Goal: Task Accomplishment & Management: Complete application form

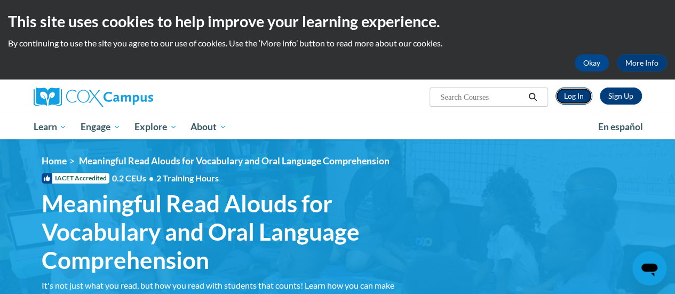
click at [565, 93] on link "Log In" at bounding box center [574, 96] width 37 height 17
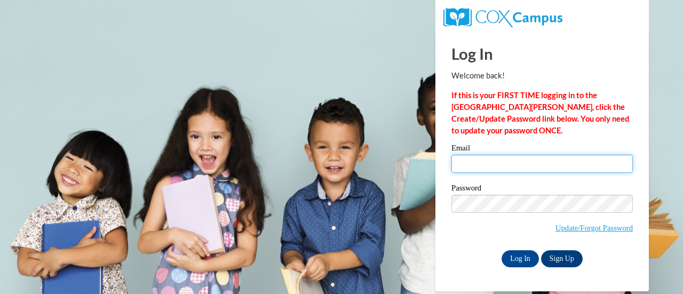
click at [539, 169] on input "Email" at bounding box center [543, 164] width 182 height 18
type input "[EMAIL_ADDRESS][DOMAIN_NAME]"
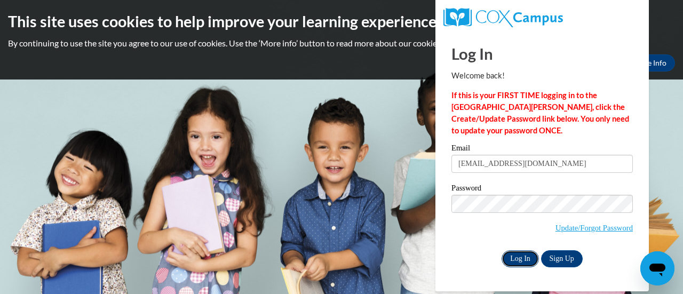
click at [522, 259] on input "Log In" at bounding box center [520, 258] width 37 height 17
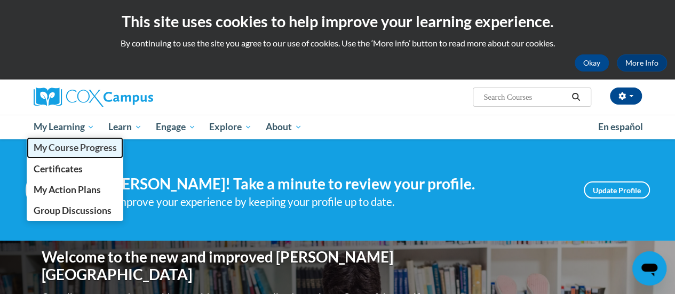
click at [71, 143] on span "My Course Progress" at bounding box center [74, 147] width 83 height 11
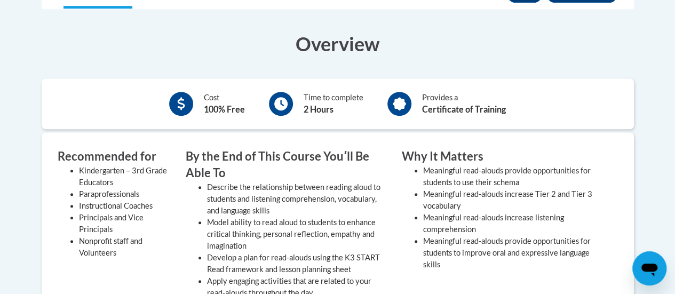
scroll to position [266, 0]
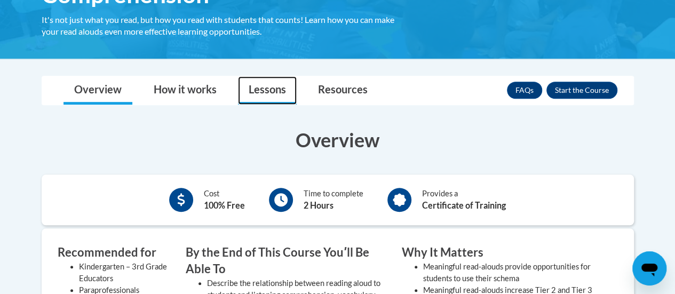
click at [280, 90] on link "Lessons" at bounding box center [267, 90] width 59 height 28
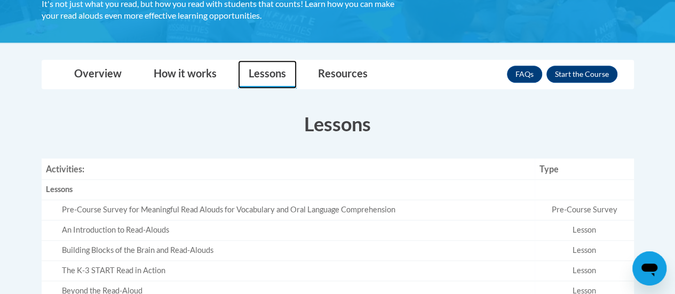
scroll to position [276, 0]
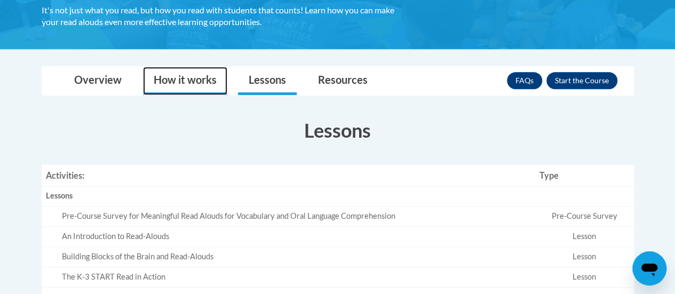
click at [180, 85] on link "How it works" at bounding box center [185, 81] width 84 height 28
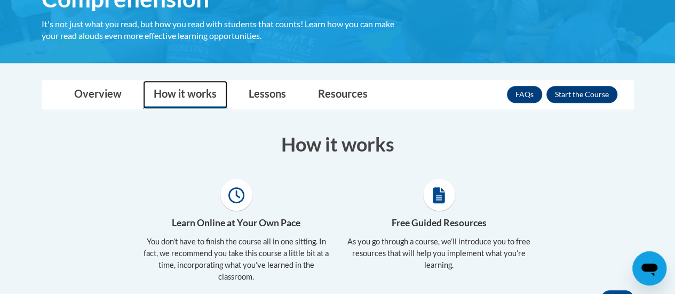
scroll to position [261, 0]
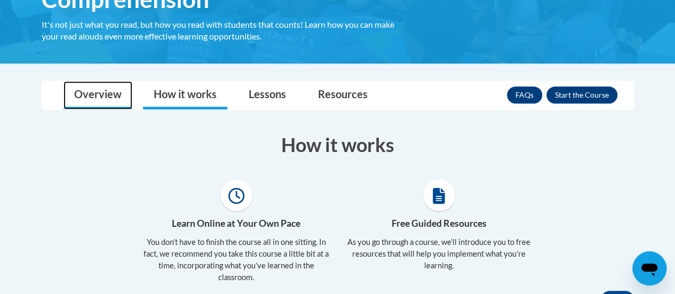
click at [99, 101] on link "Overview" at bounding box center [98, 95] width 69 height 28
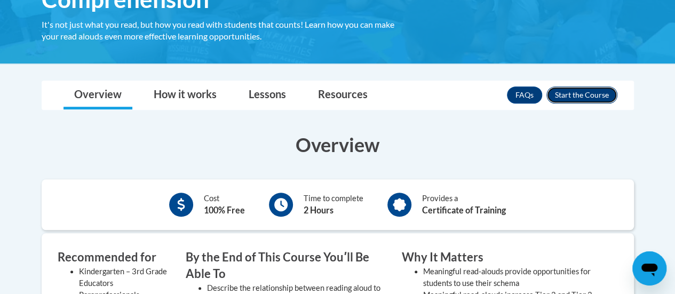
click at [573, 96] on button "Enroll" at bounding box center [582, 94] width 71 height 17
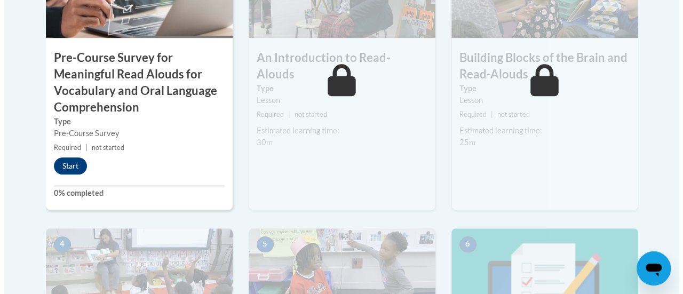
scroll to position [452, 0]
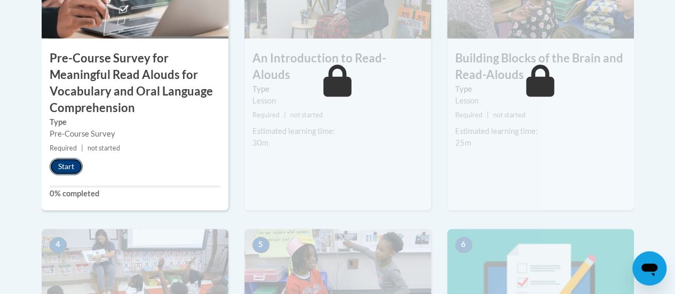
click at [68, 164] on button "Start" at bounding box center [66, 166] width 33 height 17
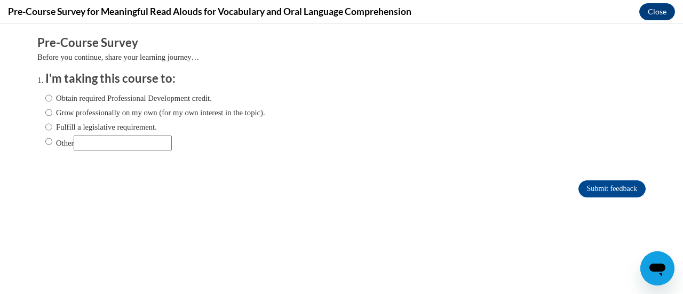
scroll to position [0, 0]
click at [58, 99] on label "Obtain required Professional Development credit." at bounding box center [128, 98] width 167 height 12
click at [52, 99] on input "Obtain required Professional Development credit." at bounding box center [48, 98] width 7 height 12
radio input "true"
click at [607, 190] on input "Submit feedback" at bounding box center [612, 188] width 67 height 17
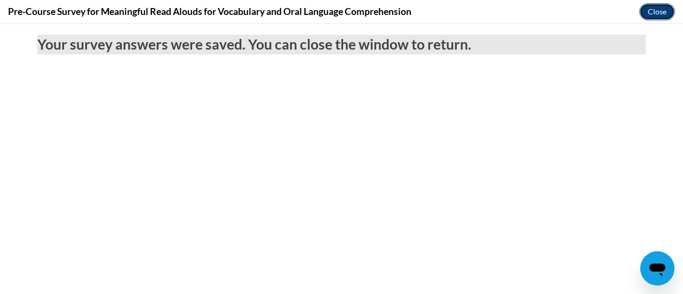
click at [659, 9] on button "Close" at bounding box center [658, 11] width 36 height 17
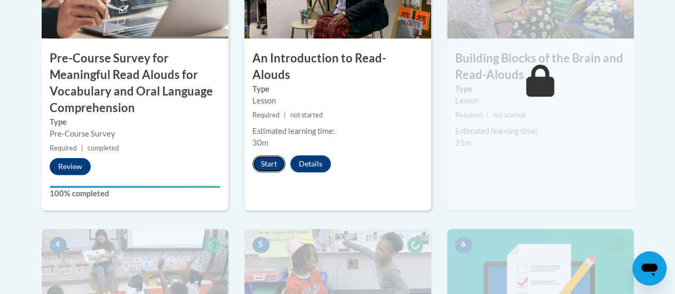
click at [265, 155] on button "Start" at bounding box center [269, 163] width 33 height 17
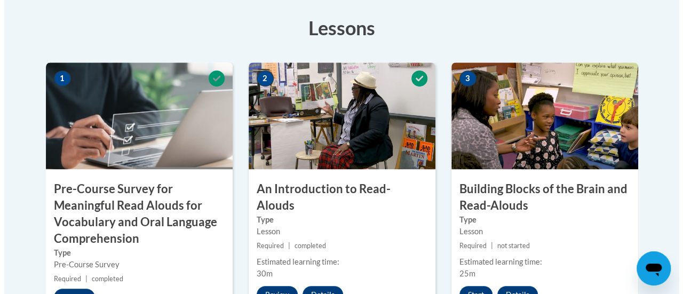
scroll to position [355, 0]
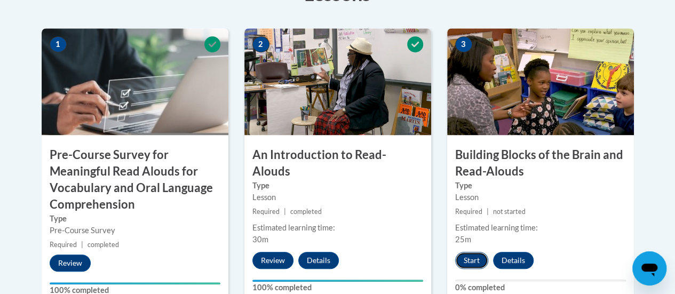
click at [466, 262] on button "Start" at bounding box center [471, 260] width 33 height 17
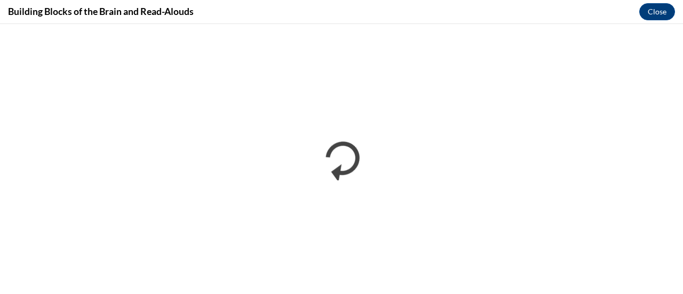
scroll to position [0, 0]
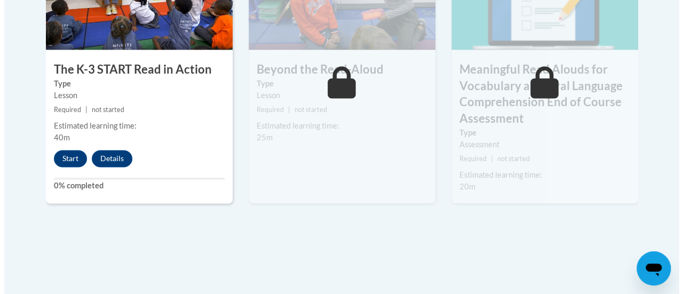
scroll to position [738, 0]
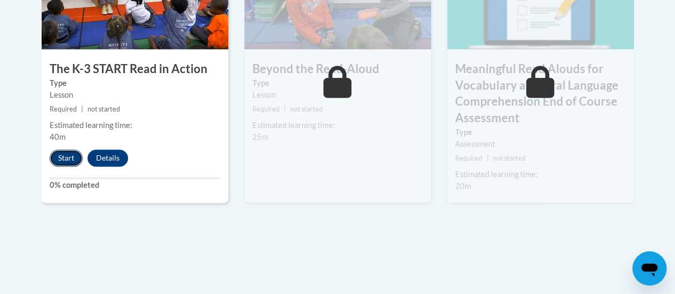
click at [64, 152] on button "Start" at bounding box center [66, 157] width 33 height 17
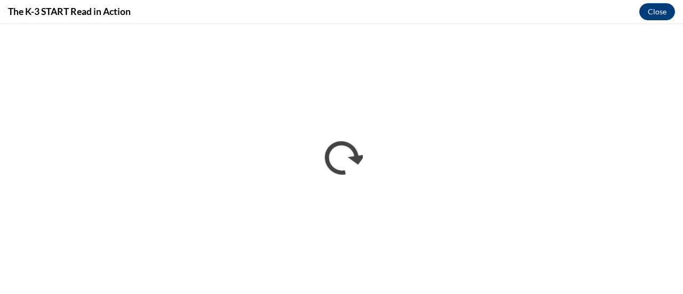
scroll to position [0, 0]
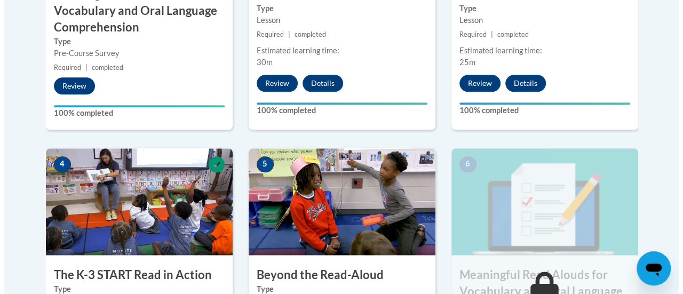
scroll to position [675, 0]
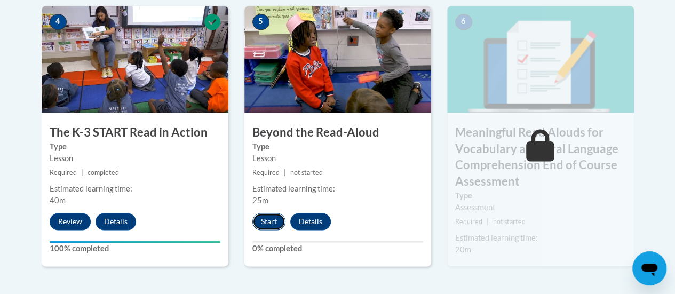
click at [269, 225] on button "Start" at bounding box center [269, 221] width 33 height 17
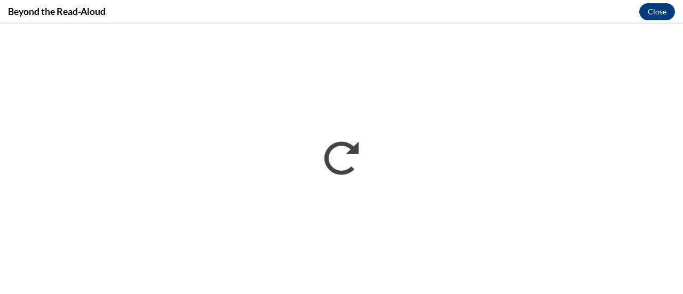
scroll to position [0, 0]
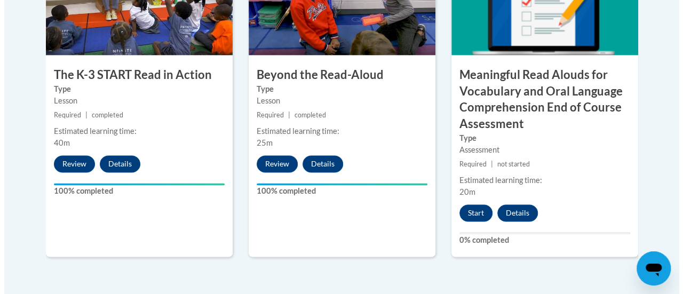
scroll to position [732, 0]
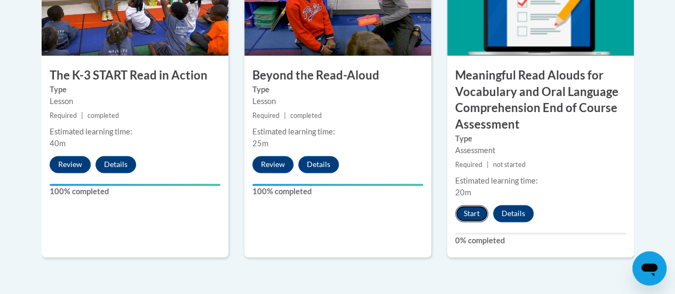
click at [467, 215] on button "Start" at bounding box center [471, 213] width 33 height 17
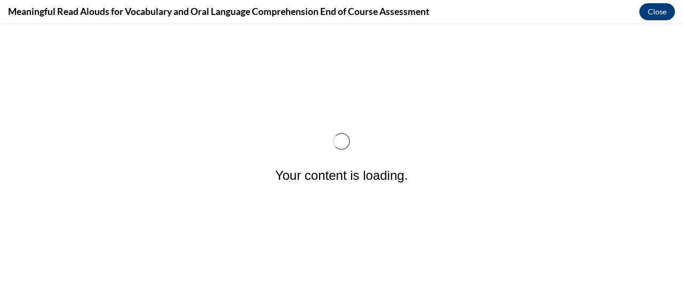
scroll to position [0, 0]
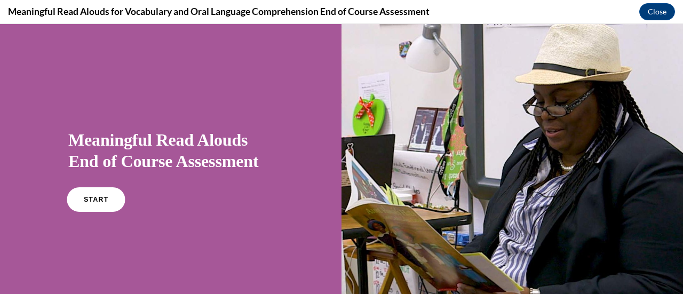
click at [98, 202] on span "START" at bounding box center [96, 200] width 25 height 8
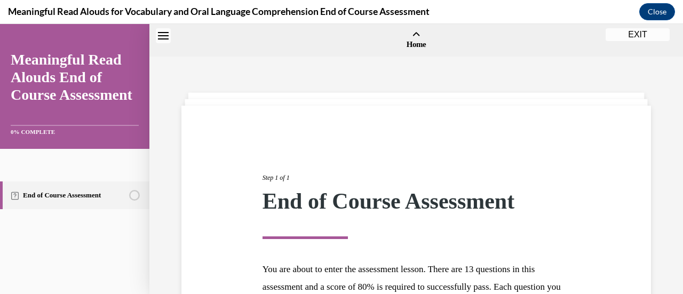
scroll to position [33, 0]
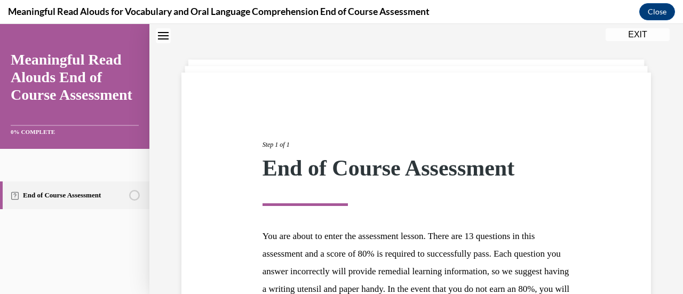
click at [161, 35] on icon "Close navigation menu" at bounding box center [163, 35] width 11 height 7
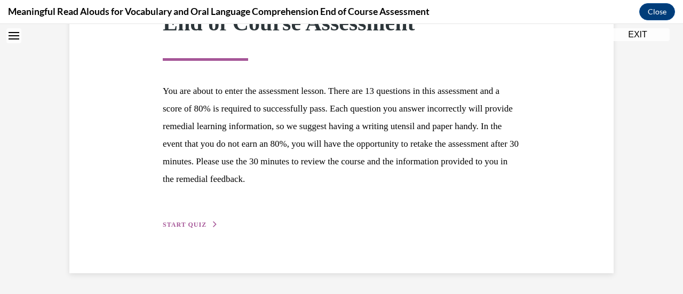
scroll to position [178, 0]
click at [189, 226] on span "START QUIZ" at bounding box center [185, 225] width 44 height 7
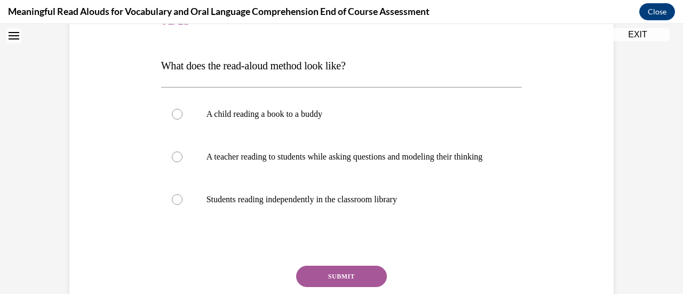
scroll to position [150, 0]
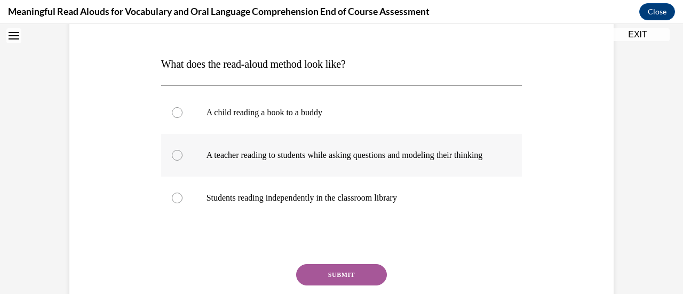
click at [232, 173] on label "A teacher reading to students while asking questions and modeling their thinking" at bounding box center [341, 155] width 361 height 43
click at [183, 161] on input "A teacher reading to students while asking questions and modeling their thinking" at bounding box center [177, 155] width 11 height 11
radio input "true"
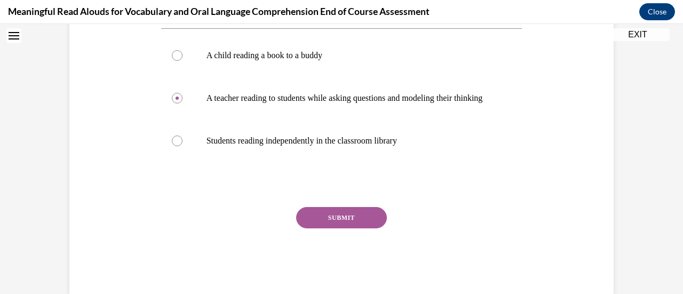
click at [334, 229] on button "SUBMIT" at bounding box center [341, 217] width 91 height 21
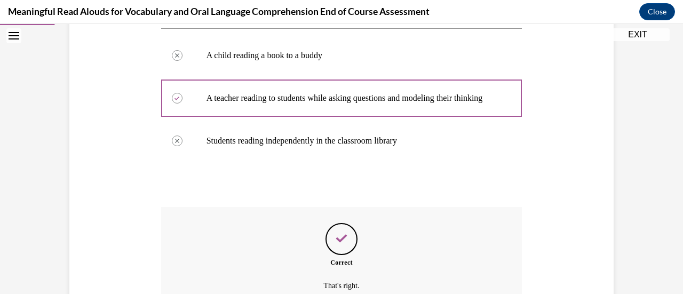
scroll to position [326, 0]
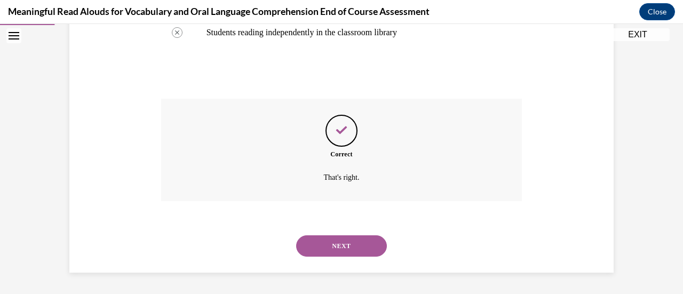
click at [335, 242] on button "NEXT" at bounding box center [341, 245] width 91 height 21
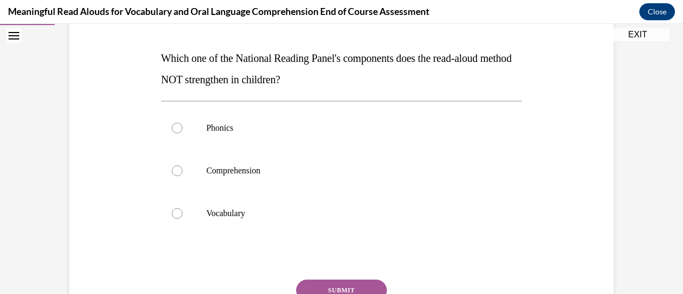
scroll to position [155, 0]
click at [207, 123] on p "Phonics" at bounding box center [351, 128] width 289 height 11
click at [183, 123] on input "Phonics" at bounding box center [177, 128] width 11 height 11
radio input "true"
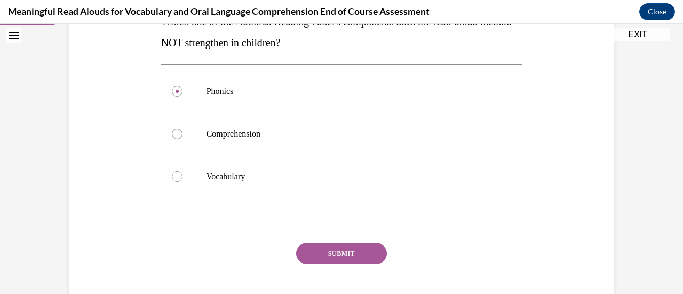
scroll to position [186, 0]
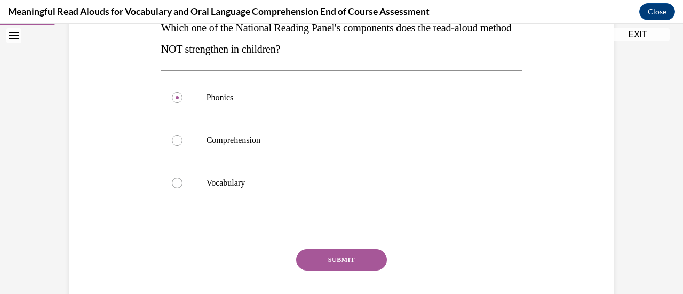
click at [335, 257] on button "SUBMIT" at bounding box center [341, 259] width 91 height 21
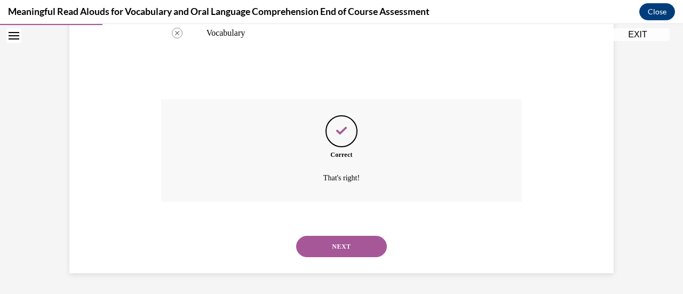
scroll to position [335, 0]
click at [336, 258] on div "NEXT" at bounding box center [341, 247] width 361 height 43
click at [338, 251] on button "NEXT" at bounding box center [341, 247] width 91 height 21
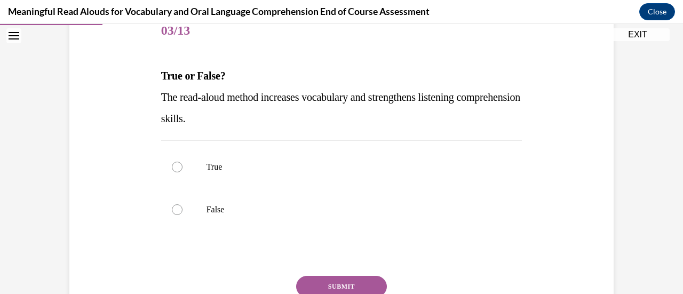
scroll to position [140, 0]
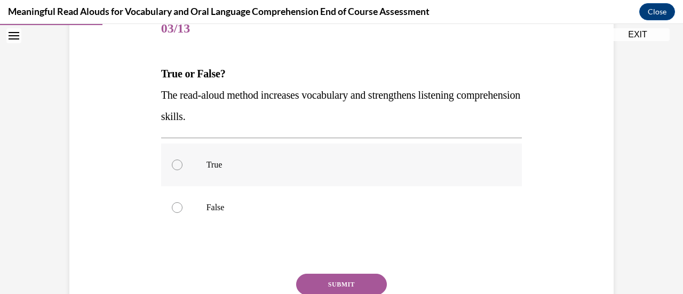
click at [186, 158] on label "True" at bounding box center [341, 165] width 361 height 43
click at [183, 160] on input "True" at bounding box center [177, 165] width 11 height 11
radio input "true"
click at [335, 285] on button "SUBMIT" at bounding box center [341, 284] width 91 height 21
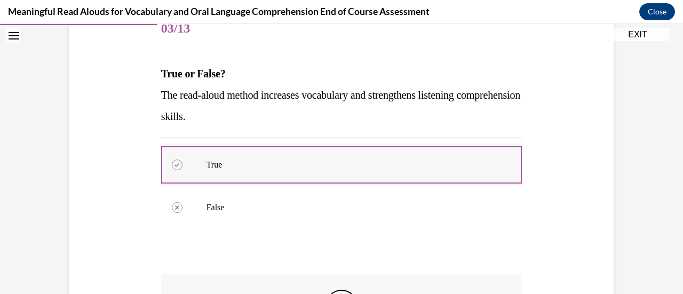
scroll to position [288, 0]
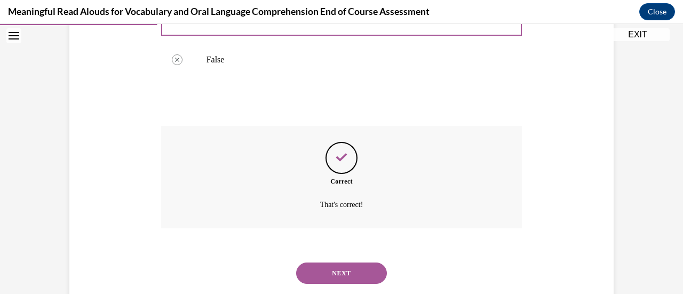
click at [330, 274] on button "NEXT" at bounding box center [341, 273] width 91 height 21
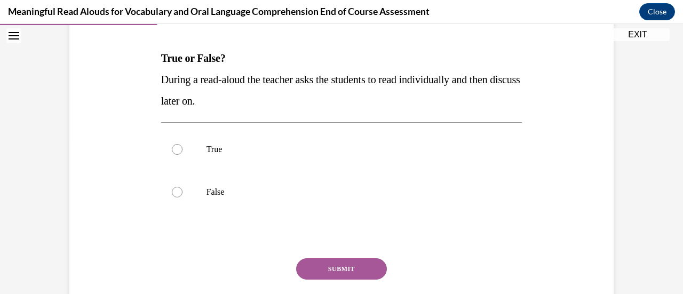
scroll to position [156, 0]
click at [198, 191] on label "False" at bounding box center [341, 191] width 361 height 43
click at [183, 191] on input "False" at bounding box center [177, 191] width 11 height 11
radio input "true"
click at [326, 267] on button "SUBMIT" at bounding box center [341, 268] width 91 height 21
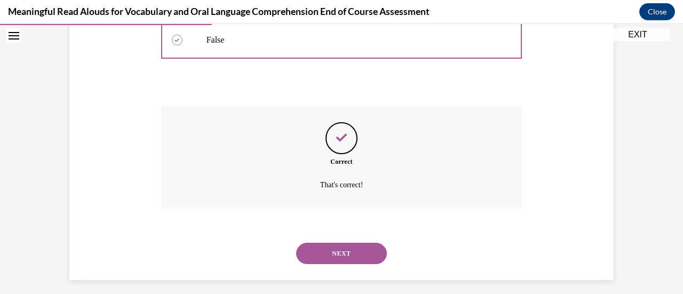
click at [336, 246] on button "NEXT" at bounding box center [341, 253] width 91 height 21
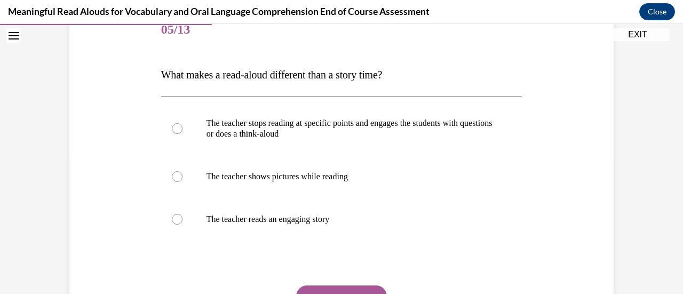
scroll to position [140, 0]
click at [295, 122] on p "The teacher stops reading at specific points and engages the students with ques…" at bounding box center [351, 127] width 289 height 21
click at [183, 123] on input "The teacher stops reading at specific points and engages the students with ques…" at bounding box center [177, 128] width 11 height 11
radio input "true"
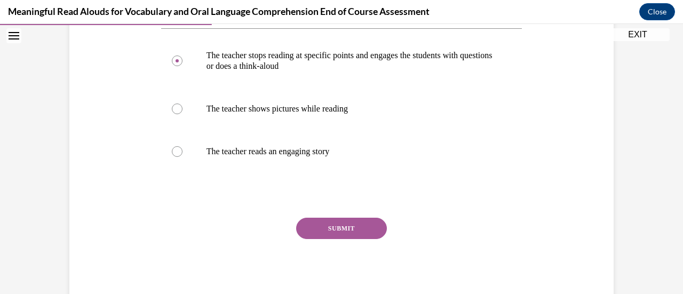
scroll to position [194, 0]
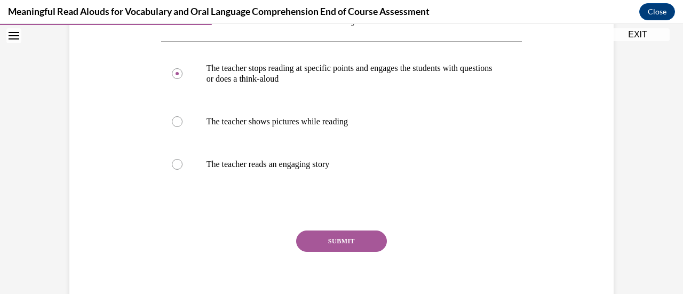
click at [323, 241] on button "SUBMIT" at bounding box center [341, 241] width 91 height 21
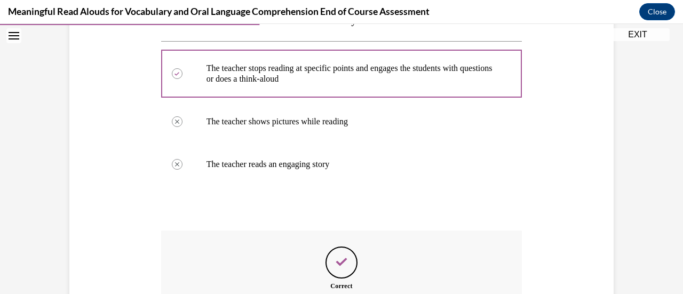
scroll to position [326, 0]
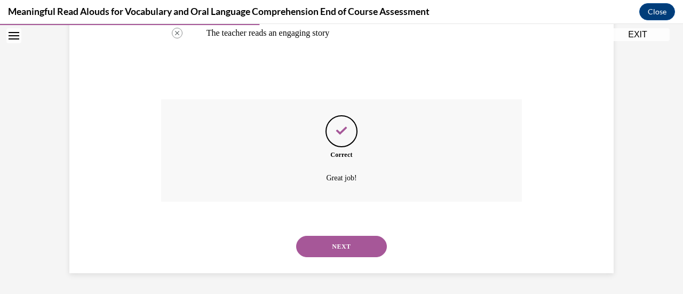
click at [341, 247] on button "NEXT" at bounding box center [341, 246] width 91 height 21
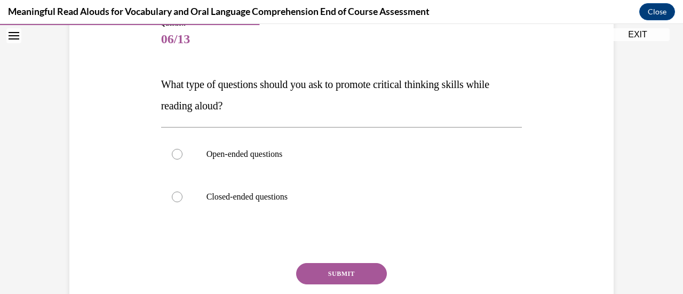
scroll to position [131, 0]
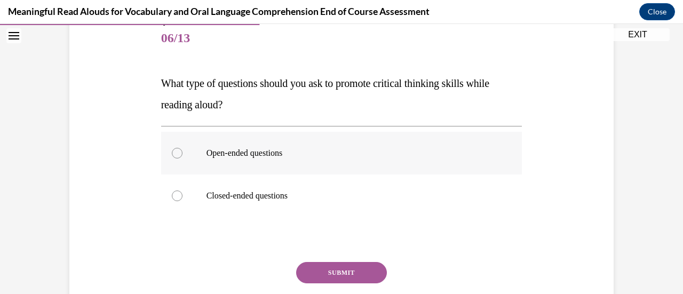
click at [248, 149] on p "Open-ended questions" at bounding box center [351, 153] width 289 height 11
click at [183, 149] on input "Open-ended questions" at bounding box center [177, 153] width 11 height 11
radio input "true"
click at [330, 274] on button "SUBMIT" at bounding box center [341, 272] width 91 height 21
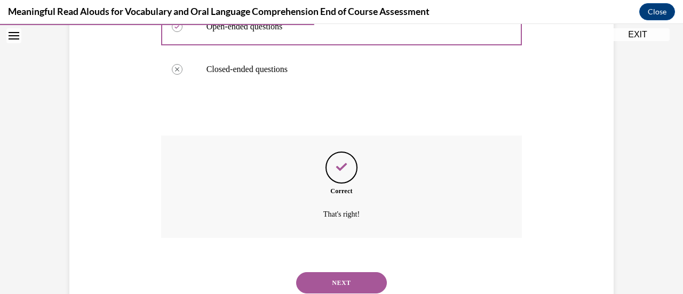
scroll to position [258, 0]
click at [340, 281] on button "NEXT" at bounding box center [341, 282] width 91 height 21
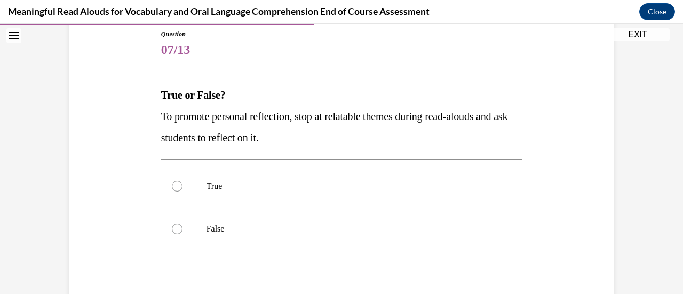
scroll to position [120, 0]
click at [210, 185] on p "True" at bounding box center [351, 185] width 289 height 11
click at [183, 185] on input "True" at bounding box center [177, 185] width 11 height 11
radio input "true"
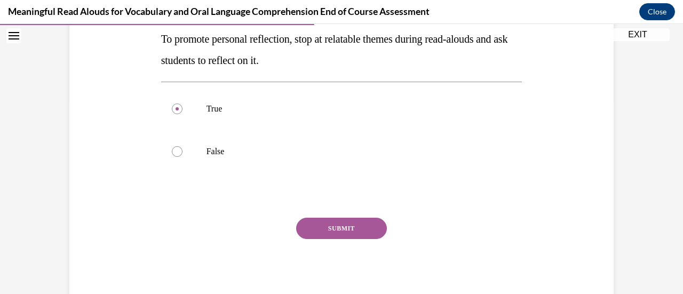
scroll to position [196, 0]
click at [310, 227] on button "SUBMIT" at bounding box center [341, 228] width 91 height 21
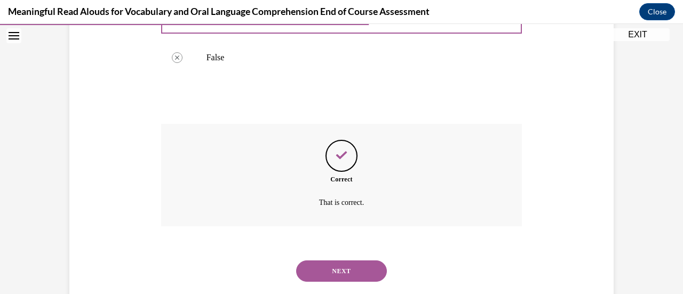
scroll to position [287, 0]
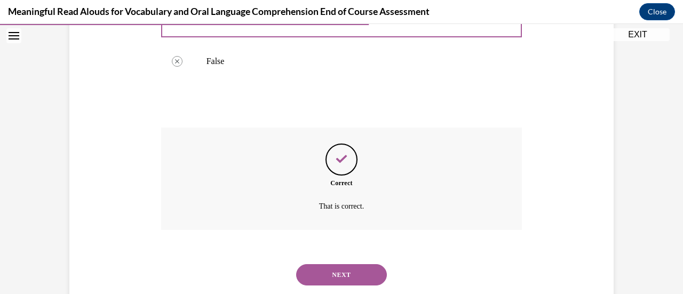
click at [337, 269] on button "NEXT" at bounding box center [341, 274] width 91 height 21
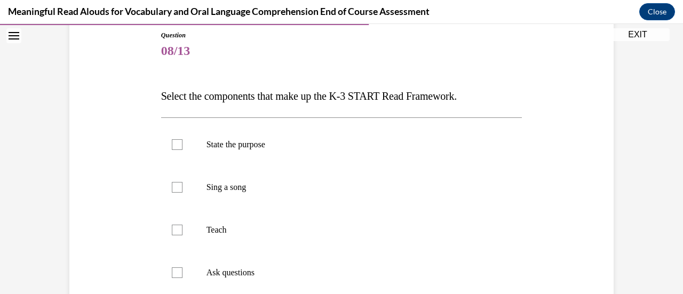
scroll to position [154, 0]
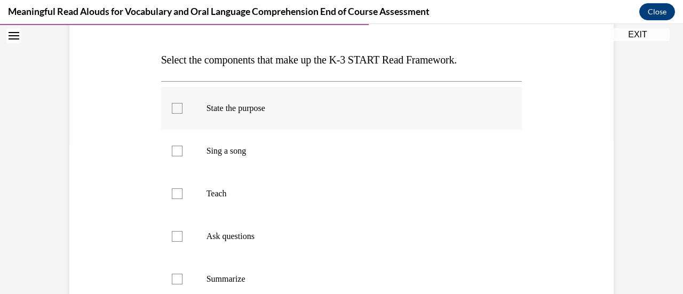
click at [237, 108] on p "State the purpose" at bounding box center [351, 108] width 289 height 11
click at [183, 108] on input "State the purpose" at bounding box center [177, 108] width 11 height 11
checkbox input "true"
drag, startPoint x: 175, startPoint y: 195, endPoint x: 171, endPoint y: 191, distance: 6.0
click at [172, 191] on div at bounding box center [177, 193] width 11 height 11
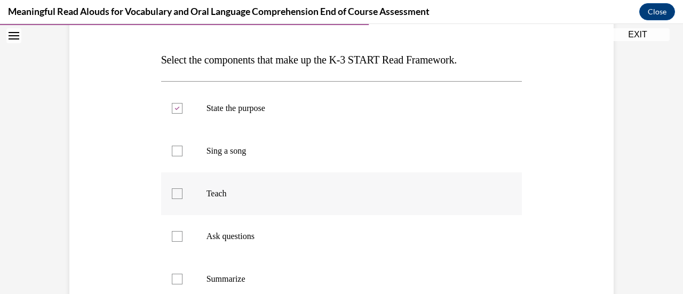
click at [172, 191] on input "Teach" at bounding box center [177, 193] width 11 height 11
checkbox input "true"
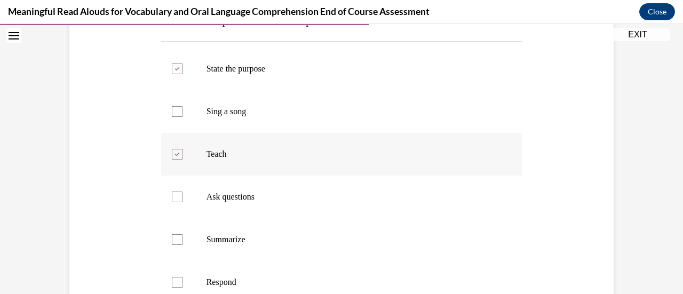
scroll to position [194, 0]
click at [172, 201] on div at bounding box center [177, 196] width 11 height 11
click at [172, 201] on input "Ask questions" at bounding box center [177, 196] width 11 height 11
checkbox input "true"
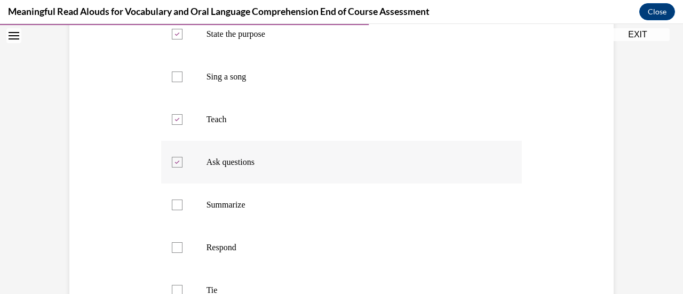
scroll to position [277, 0]
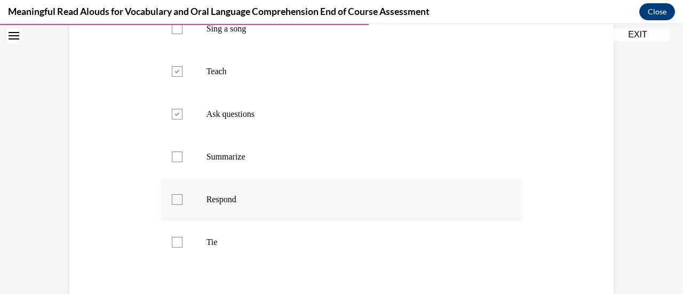
click at [179, 203] on label "Respond" at bounding box center [341, 199] width 361 height 43
click at [179, 203] on input "Respond" at bounding box center [177, 199] width 11 height 11
checkbox input "true"
click at [177, 248] on label "Tie" at bounding box center [341, 242] width 361 height 43
click at [177, 248] on input "Tie" at bounding box center [177, 242] width 11 height 11
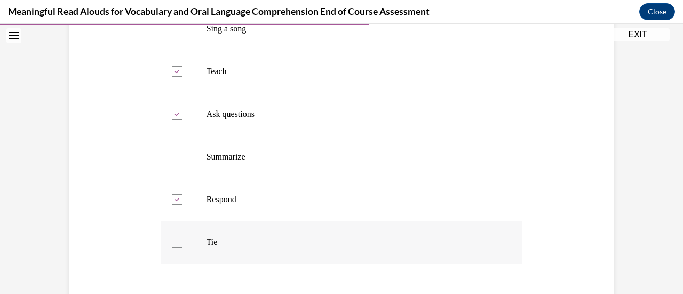
checkbox input "true"
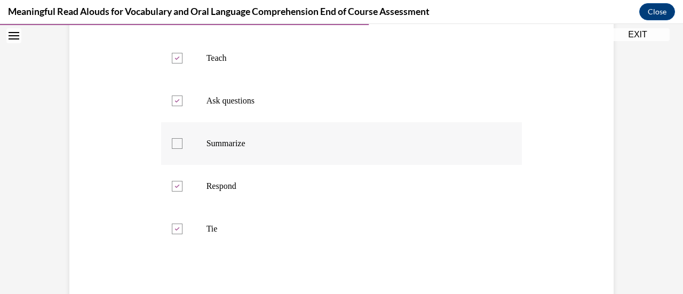
scroll to position [367, 0]
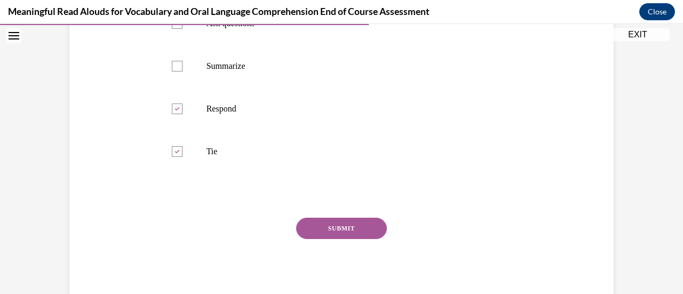
click at [349, 226] on button "SUBMIT" at bounding box center [341, 228] width 91 height 21
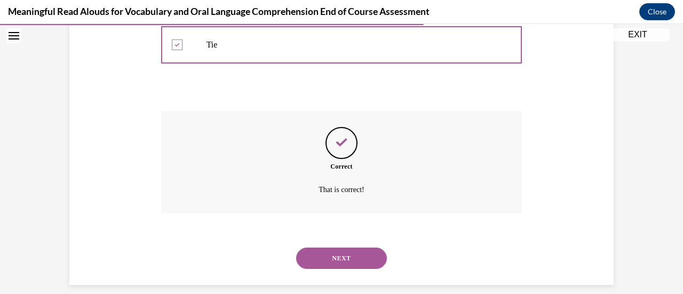
scroll to position [486, 0]
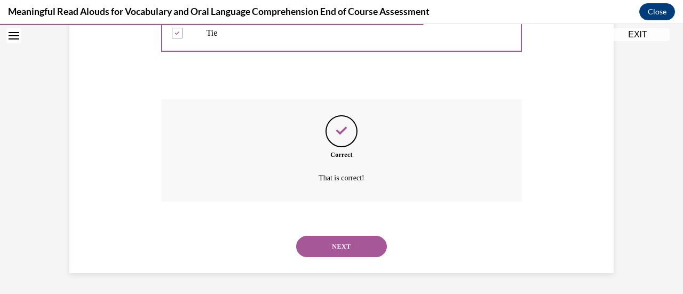
click at [347, 242] on button "NEXT" at bounding box center [341, 246] width 91 height 21
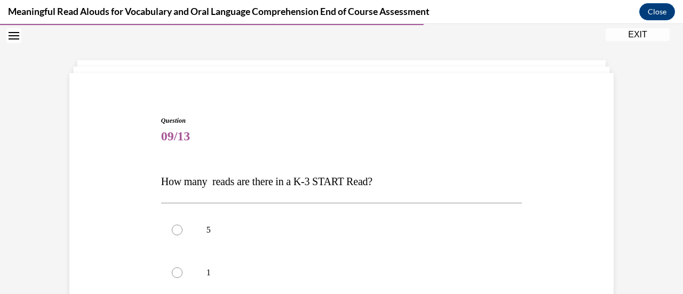
scroll to position [159, 0]
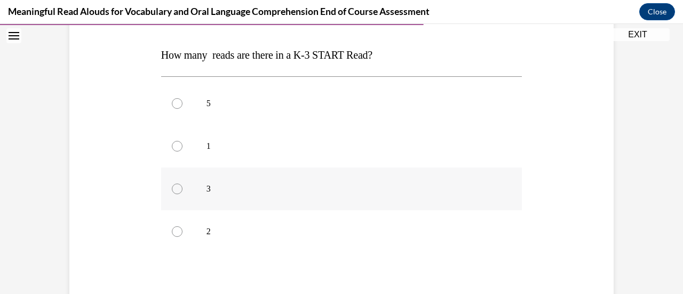
click at [172, 186] on div at bounding box center [177, 189] width 11 height 11
click at [172, 186] on input "3" at bounding box center [177, 189] width 11 height 11
radio input "true"
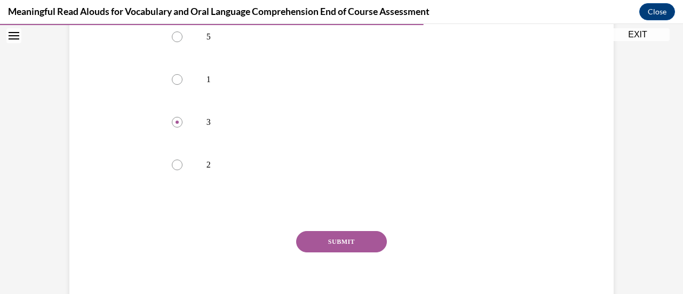
scroll to position [224, 0]
click at [332, 246] on button "SUBMIT" at bounding box center [341, 243] width 91 height 21
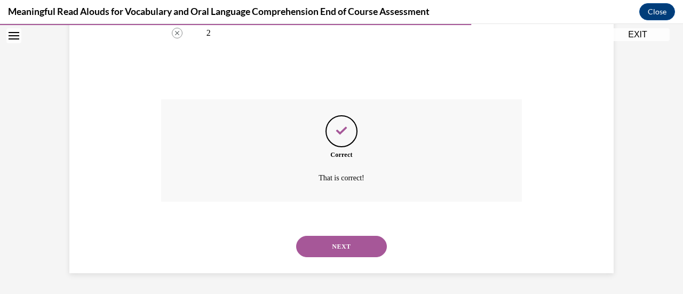
click at [332, 246] on button "NEXT" at bounding box center [341, 246] width 91 height 21
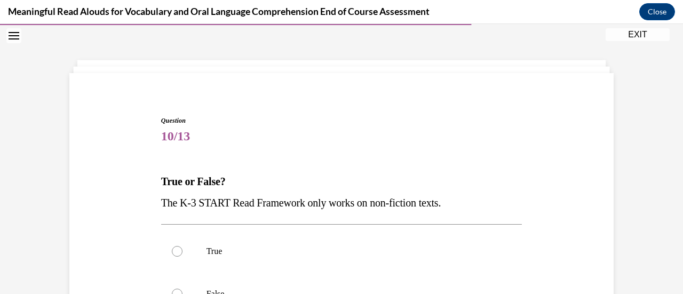
scroll to position [175, 0]
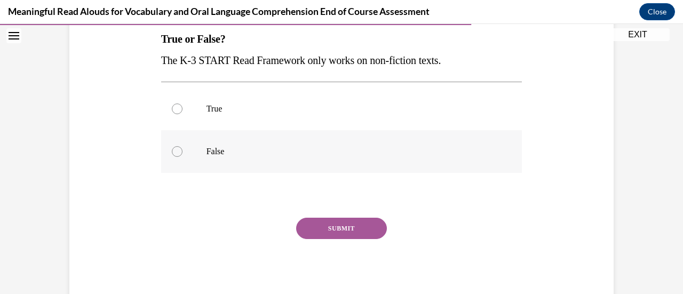
click at [172, 149] on div at bounding box center [177, 151] width 11 height 11
click at [172, 149] on input "False" at bounding box center [177, 151] width 11 height 11
radio input "true"
click at [362, 226] on button "SUBMIT" at bounding box center [341, 228] width 91 height 21
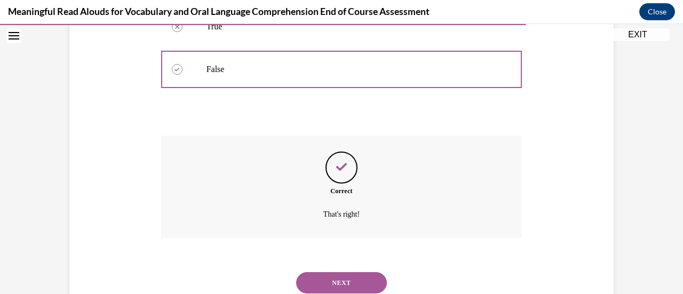
click at [351, 279] on button "NEXT" at bounding box center [341, 282] width 91 height 21
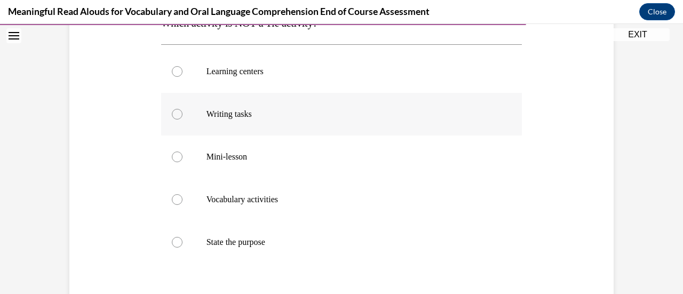
scroll to position [192, 0]
click at [175, 240] on div at bounding box center [177, 242] width 11 height 11
click at [175, 240] on input "State the purpose" at bounding box center [177, 242] width 11 height 11
radio input "true"
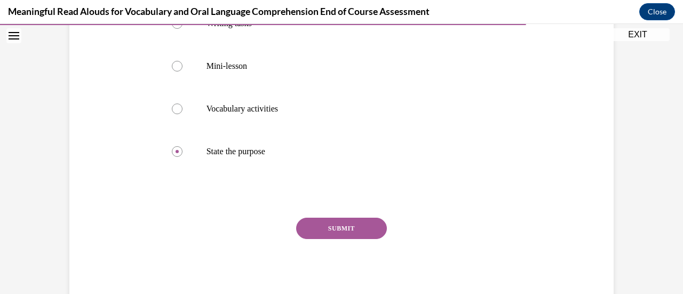
click at [342, 232] on button "SUBMIT" at bounding box center [341, 228] width 91 height 21
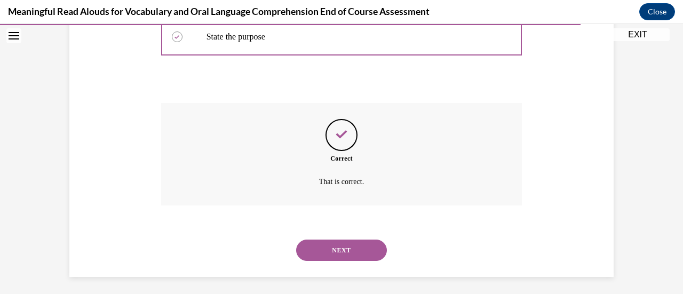
click at [344, 255] on button "NEXT" at bounding box center [341, 250] width 91 height 21
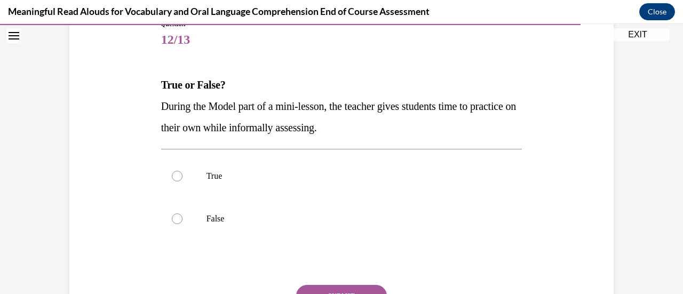
scroll to position [130, 0]
click at [172, 217] on div at bounding box center [177, 218] width 11 height 11
click at [172, 217] on input "False" at bounding box center [177, 218] width 11 height 11
radio input "true"
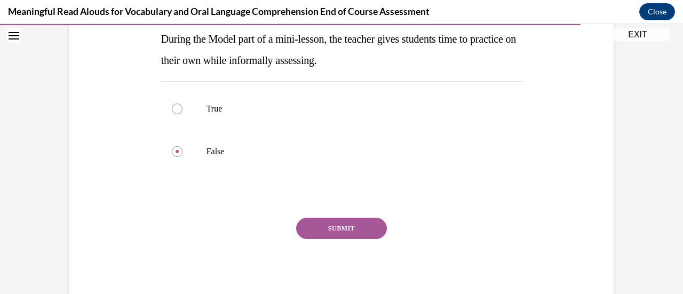
click at [335, 232] on button "SUBMIT" at bounding box center [341, 228] width 91 height 21
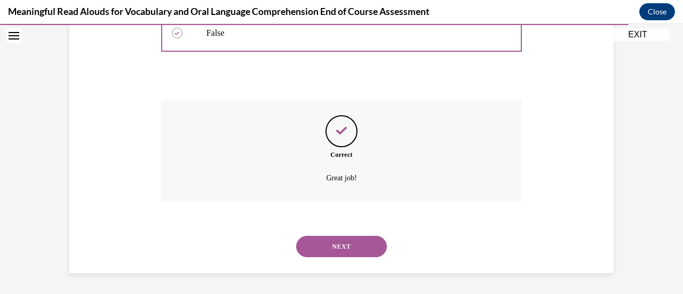
scroll to position [314, 0]
click at [337, 251] on button "NEXT" at bounding box center [341, 247] width 91 height 21
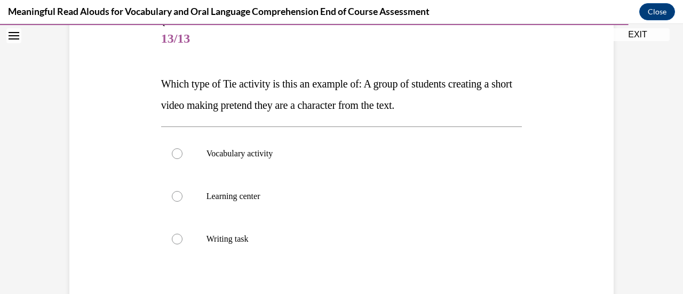
scroll to position [166, 0]
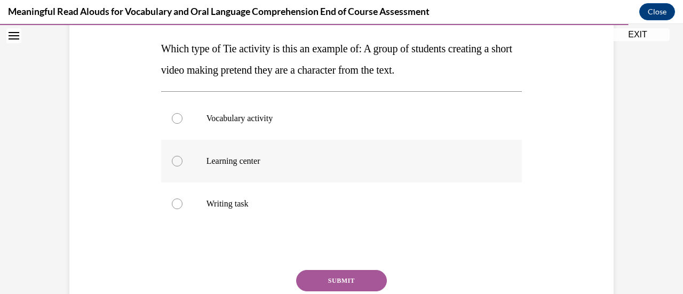
click at [238, 159] on p "Learning center" at bounding box center [351, 161] width 289 height 11
click at [183, 159] on input "Learning center" at bounding box center [177, 161] width 11 height 11
radio input "true"
click at [325, 274] on button "SUBMIT" at bounding box center [341, 280] width 91 height 21
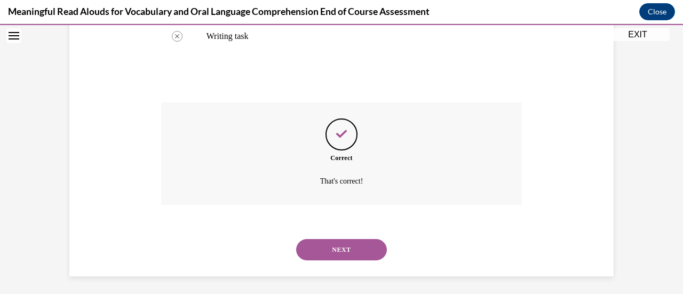
click at [328, 247] on button "NEXT" at bounding box center [341, 249] width 91 height 21
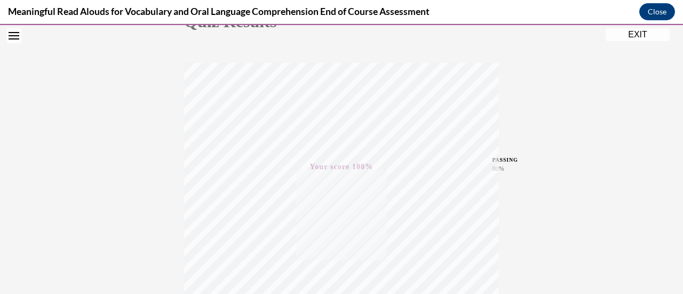
scroll to position [145, 0]
click at [629, 33] on button "EXIT" at bounding box center [638, 34] width 64 height 13
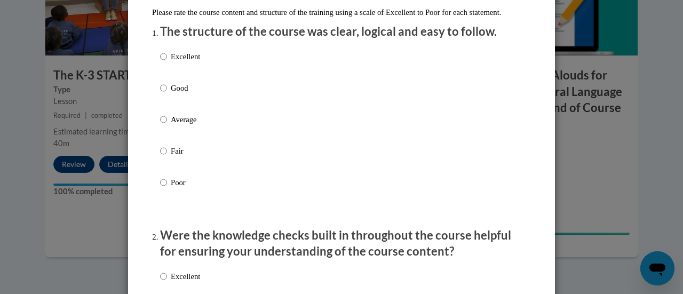
scroll to position [126, 0]
click at [171, 93] on p "Good" at bounding box center [185, 88] width 29 height 12
click at [167, 93] on input "Good" at bounding box center [163, 88] width 7 height 12
radio input "true"
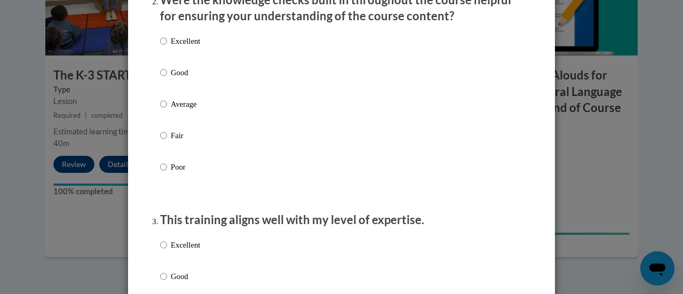
scroll to position [369, 0]
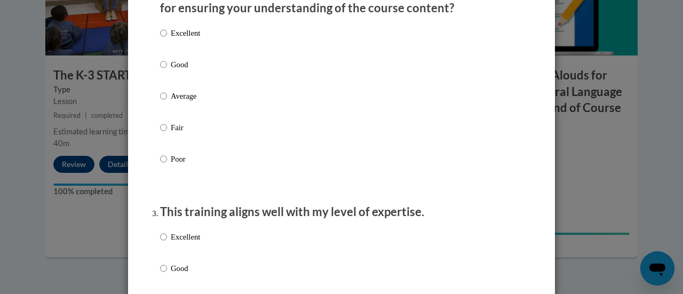
click at [171, 70] on p "Good" at bounding box center [185, 65] width 29 height 12
click at [167, 70] on input "Good" at bounding box center [163, 65] width 7 height 12
radio input "true"
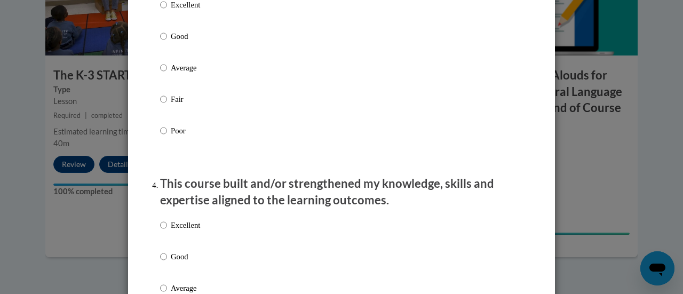
scroll to position [602, 0]
click at [171, 41] on p "Good" at bounding box center [185, 35] width 29 height 12
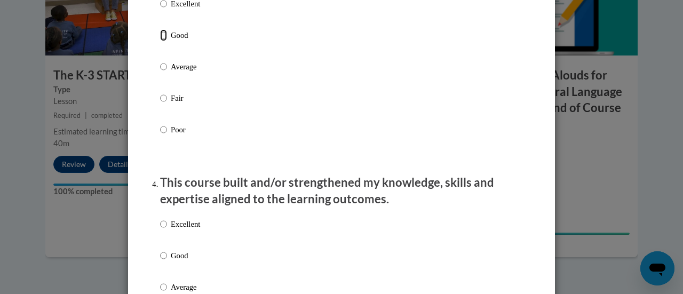
click at [167, 41] on input "Good" at bounding box center [163, 35] width 7 height 12
radio input "true"
click at [164, 263] on label "Good" at bounding box center [180, 264] width 40 height 29
click at [164, 262] on input "Good" at bounding box center [163, 256] width 7 height 12
radio input "true"
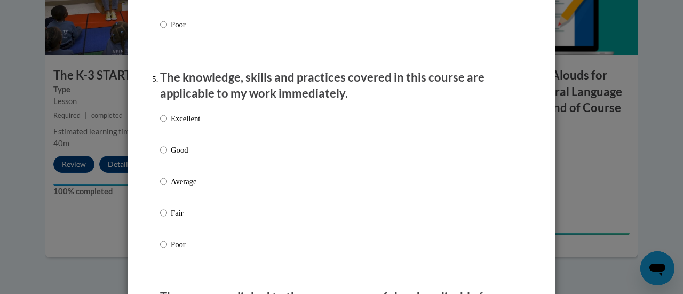
scroll to position [928, 0]
click at [172, 154] on p "Good" at bounding box center [185, 150] width 29 height 12
click at [167, 154] on input "Good" at bounding box center [163, 150] width 7 height 12
radio input "true"
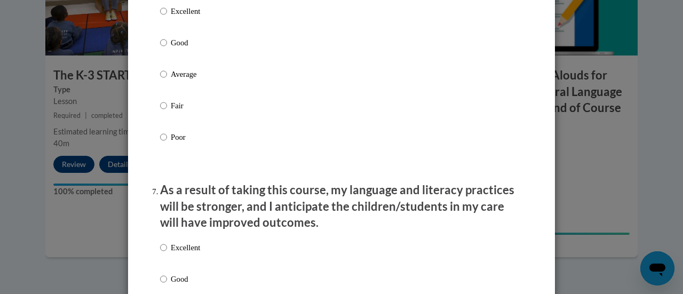
click at [176, 49] on p "Good" at bounding box center [185, 43] width 29 height 12
click at [167, 49] on input "Good" at bounding box center [163, 43] width 7 height 12
radio input "true"
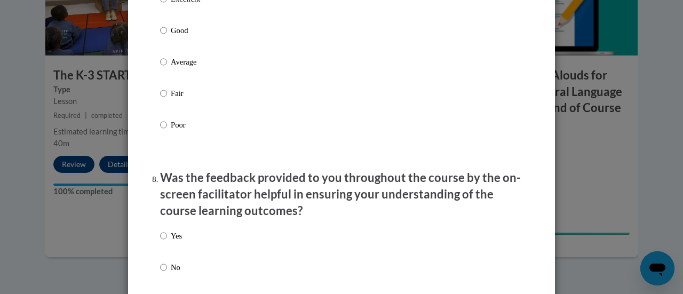
click at [173, 36] on p "Good" at bounding box center [185, 31] width 29 height 12
click at [167, 36] on input "Good" at bounding box center [163, 31] width 7 height 12
radio input "true"
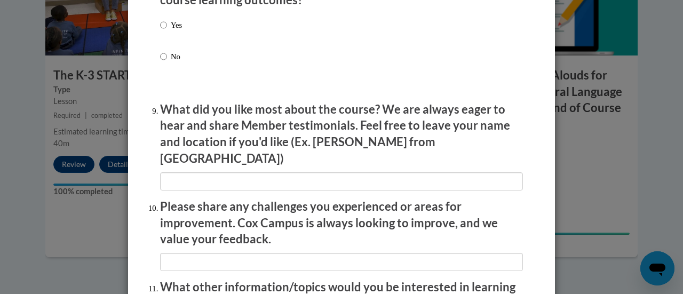
scroll to position [1713, 0]
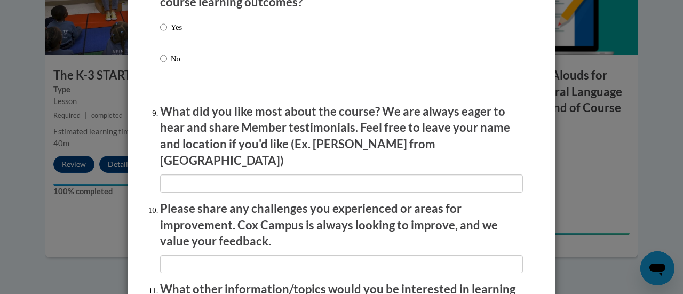
click at [173, 33] on p "Yes" at bounding box center [176, 27] width 11 height 12
click at [167, 33] on input "Yes" at bounding box center [163, 27] width 7 height 12
radio input "true"
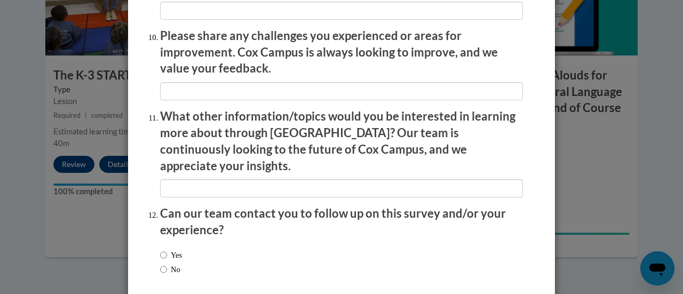
scroll to position [1828, 0]
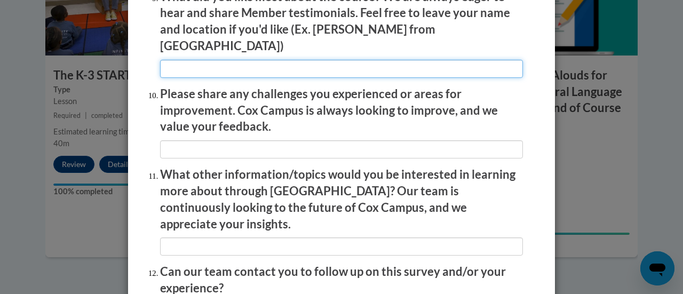
click at [187, 60] on input "textbox" at bounding box center [341, 69] width 363 height 18
type input "na"
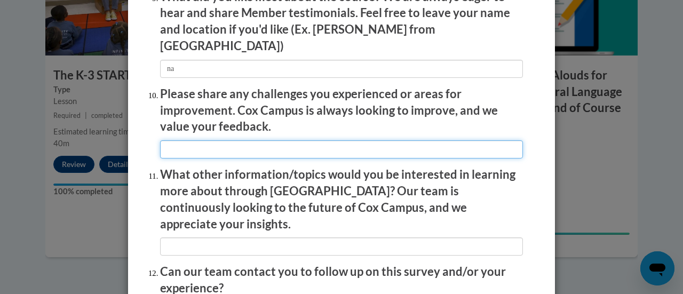
click at [188, 140] on input "textbox" at bounding box center [341, 149] width 363 height 18
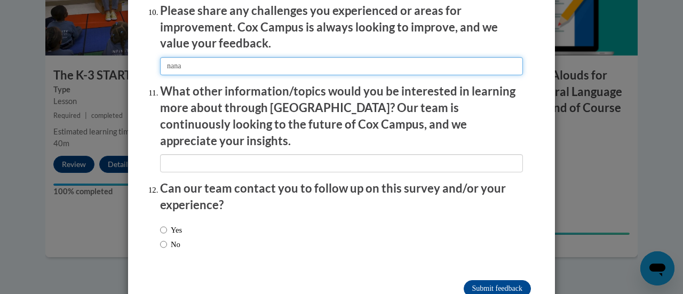
type input "nana"
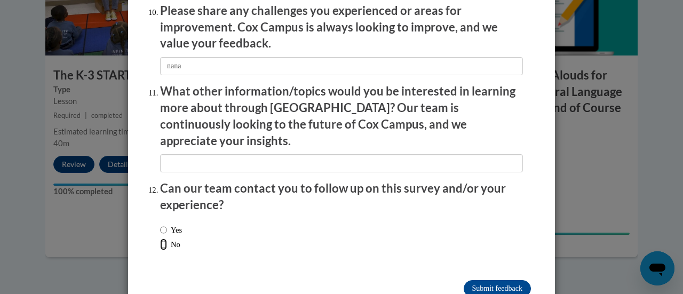
click at [160, 239] on input "No" at bounding box center [163, 245] width 7 height 12
radio input "true"
click at [482, 280] on input "Submit feedback" at bounding box center [497, 288] width 67 height 17
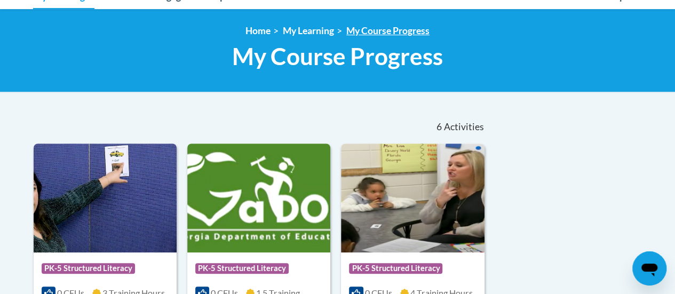
scroll to position [129, 0]
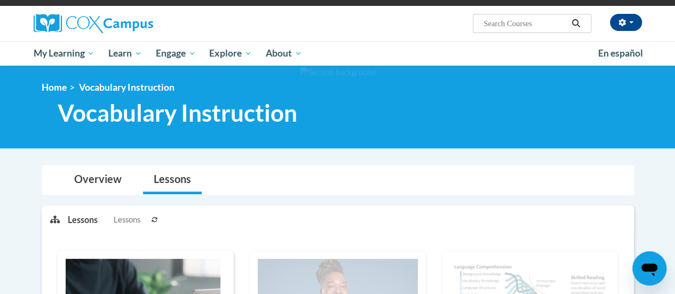
scroll to position [74, 0]
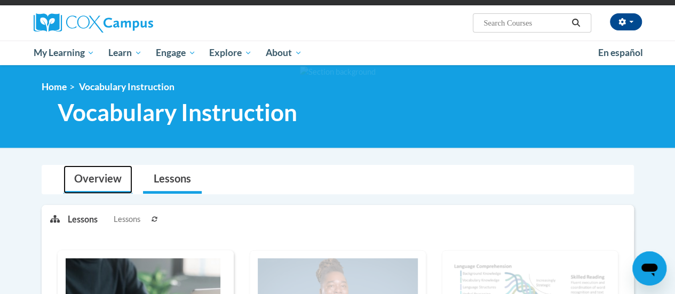
click at [99, 178] on link "Overview" at bounding box center [98, 180] width 69 height 28
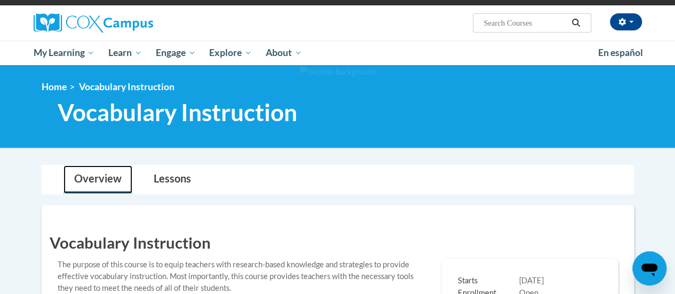
scroll to position [247, 0]
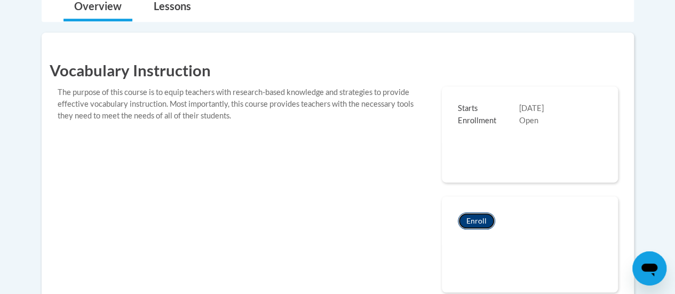
click at [473, 213] on button "Enroll" at bounding box center [476, 221] width 37 height 17
click at [176, 8] on link "Lessons" at bounding box center [172, 7] width 59 height 28
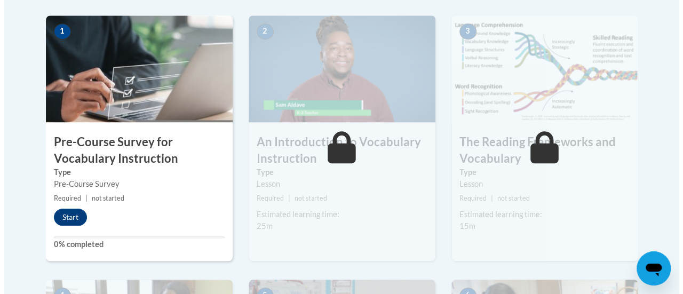
scroll to position [344, 0]
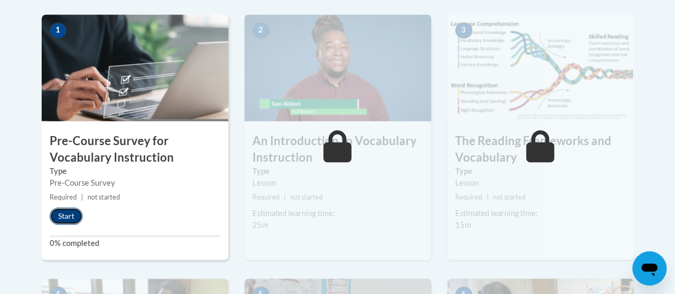
click at [58, 221] on button "Start" at bounding box center [66, 216] width 33 height 17
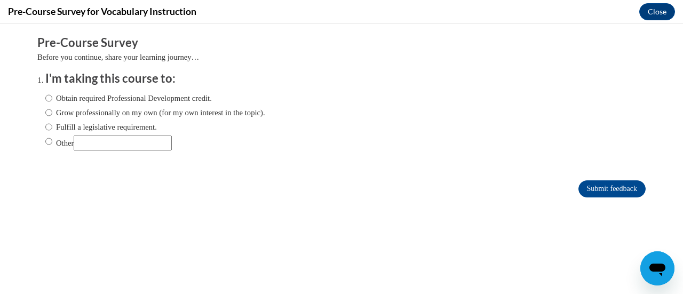
scroll to position [0, 0]
click at [78, 97] on label "Obtain required Professional Development credit." at bounding box center [128, 98] width 167 height 12
click at [52, 97] on input "Obtain required Professional Development credit." at bounding box center [48, 98] width 7 height 12
radio input "true"
click at [579, 188] on input "Submit feedback" at bounding box center [612, 188] width 67 height 17
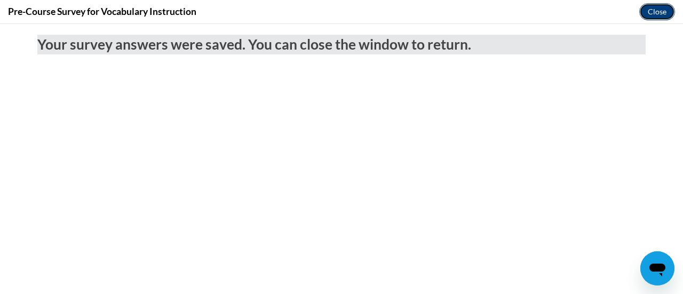
click at [662, 11] on button "Close" at bounding box center [658, 11] width 36 height 17
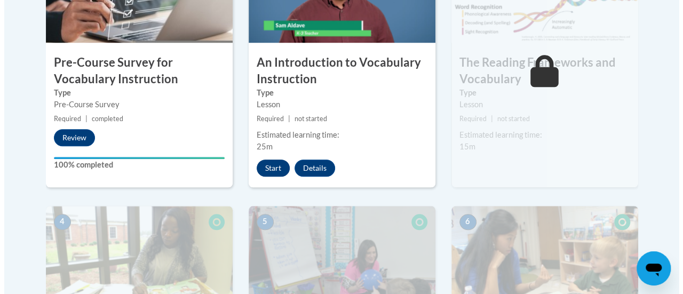
scroll to position [421, 0]
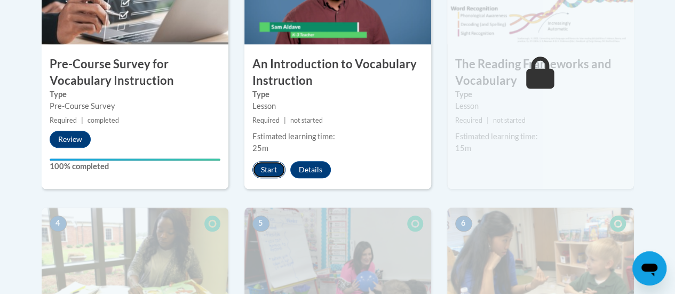
click at [271, 171] on button "Start" at bounding box center [269, 169] width 33 height 17
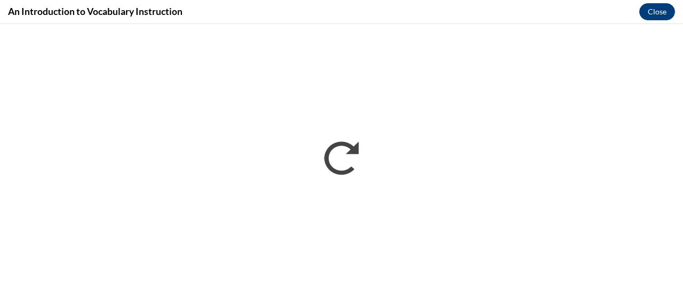
scroll to position [0, 0]
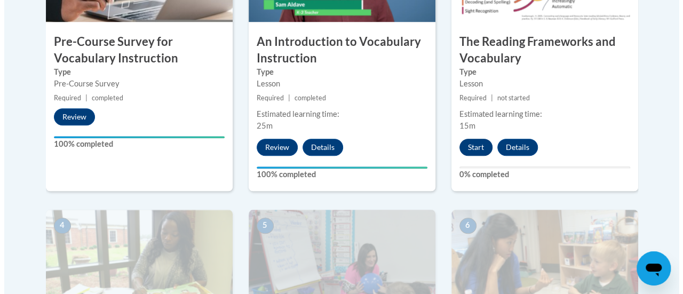
scroll to position [438, 0]
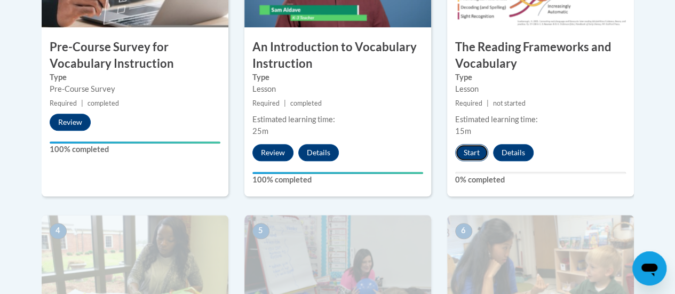
click at [474, 149] on button "Start" at bounding box center [471, 152] width 33 height 17
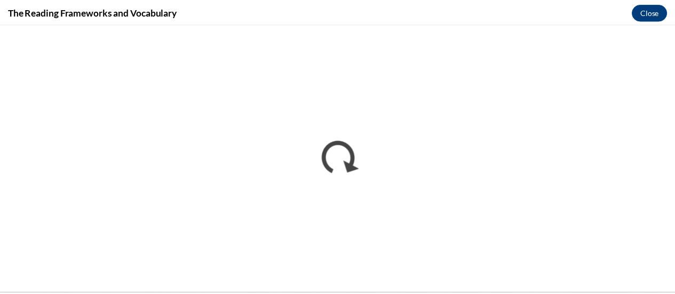
scroll to position [0, 0]
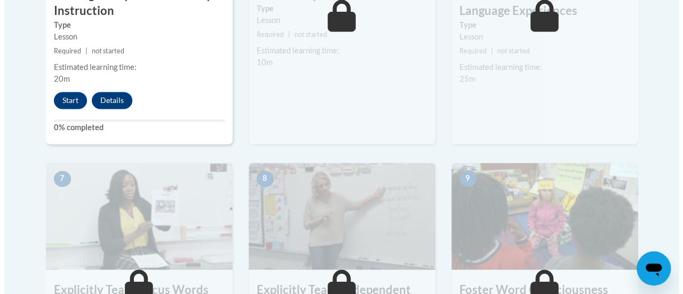
scroll to position [783, 0]
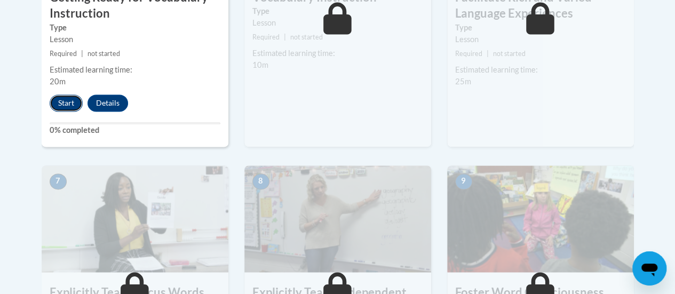
click at [71, 95] on button "Start" at bounding box center [66, 103] width 33 height 17
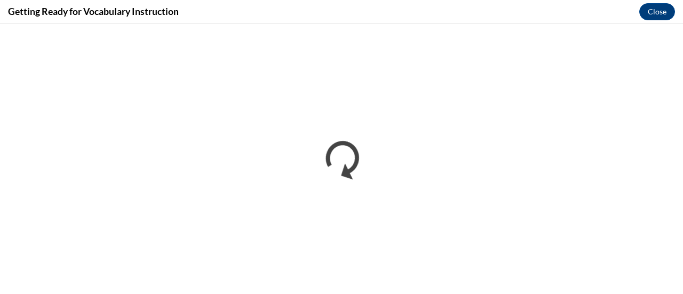
scroll to position [0, 0]
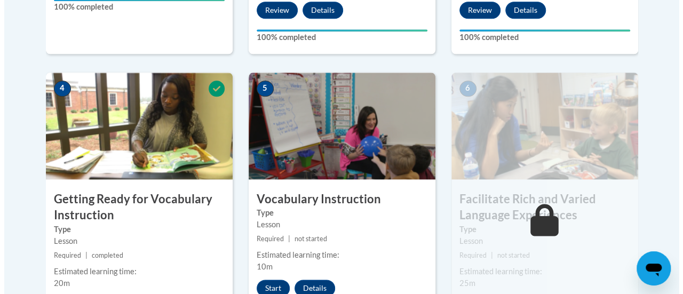
scroll to position [720, 0]
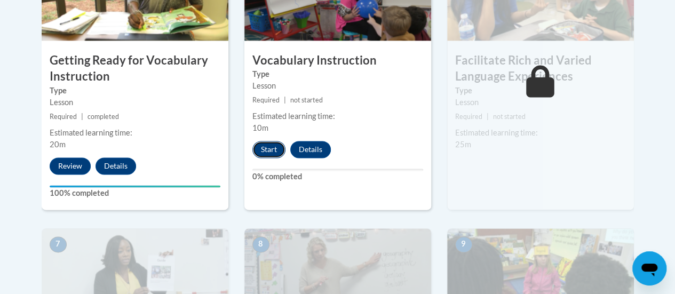
click at [271, 149] on button "Start" at bounding box center [269, 149] width 33 height 17
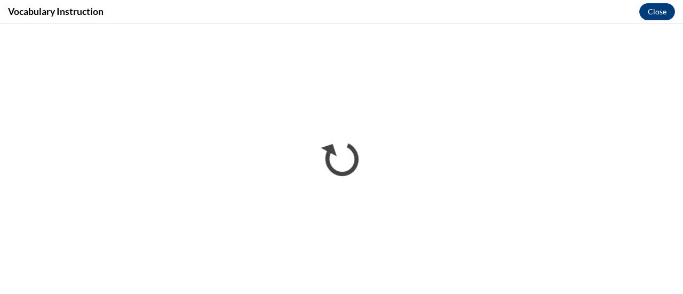
scroll to position [0, 0]
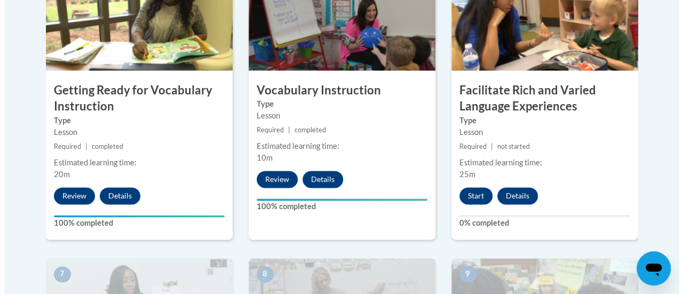
scroll to position [691, 0]
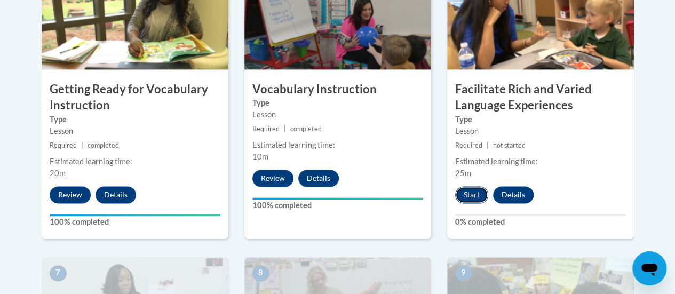
click at [475, 194] on button "Start" at bounding box center [471, 194] width 33 height 17
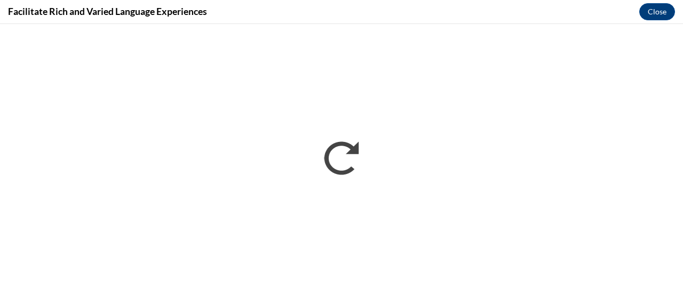
scroll to position [0, 0]
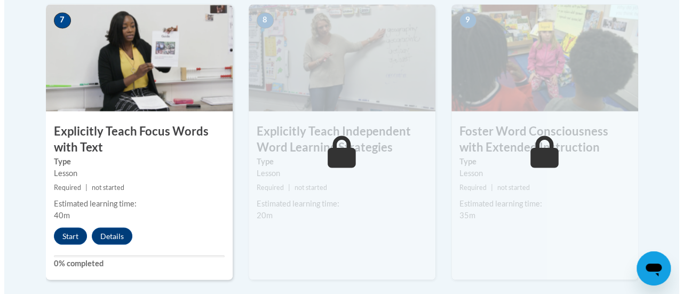
scroll to position [945, 0]
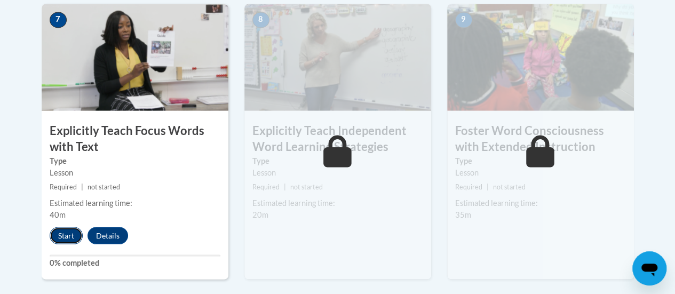
click at [65, 232] on button "Start" at bounding box center [66, 235] width 33 height 17
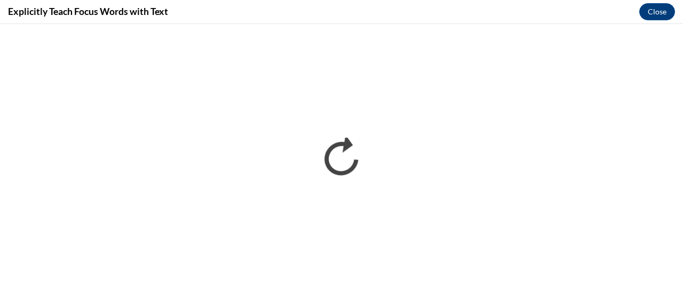
scroll to position [0, 0]
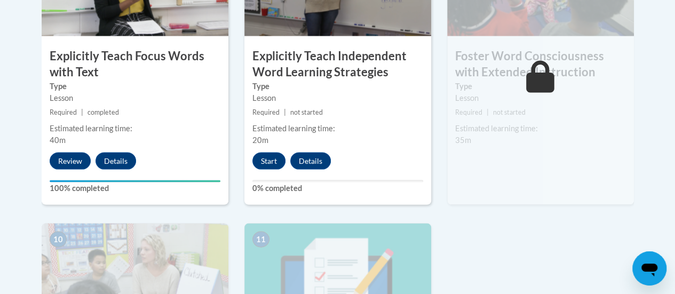
scroll to position [1018, 0]
